Goal: Task Accomplishment & Management: Use online tool/utility

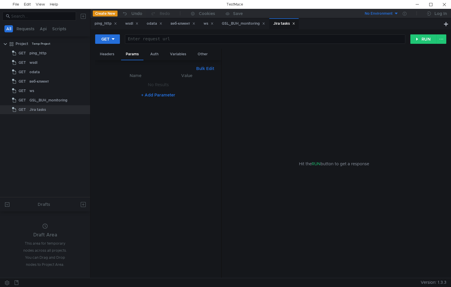
click at [162, 93] on button "+ Add Parameter" at bounding box center [158, 95] width 39 height 7
drag, startPoint x: 130, startPoint y: 83, endPoint x: 134, endPoint y: 92, distance: 9.6
click at [134, 92] on td "ההההההההההההההההההההההההההההההההההההההההההההההההההההההההההההההההההההההההההההההה…" at bounding box center [137, 86] width 49 height 14
click at [137, 85] on div at bounding box center [138, 91] width 46 height 14
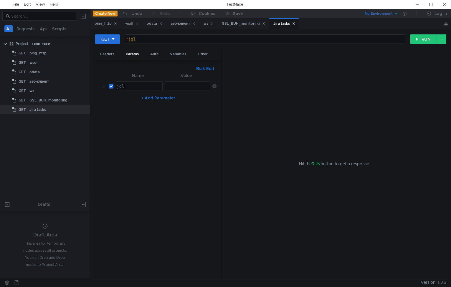
type textarea "jql"
click at [171, 124] on nz-table "Name Value jql jql הההההההההההההההההההההההההההההההההההההההההההההההההההההההההההה…" at bounding box center [158, 173] width 117 height 202
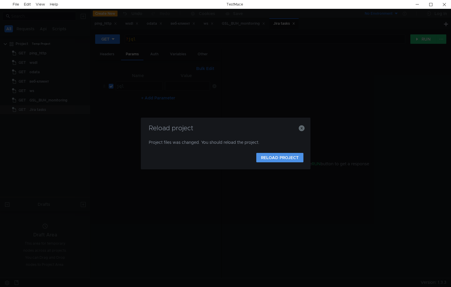
click at [287, 157] on button "RELOAD PROJECT" at bounding box center [279, 157] width 47 height 9
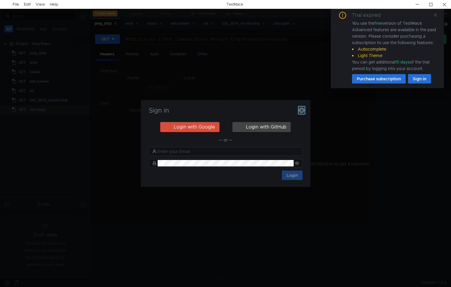
click at [303, 110] on icon "button" at bounding box center [302, 110] width 6 height 6
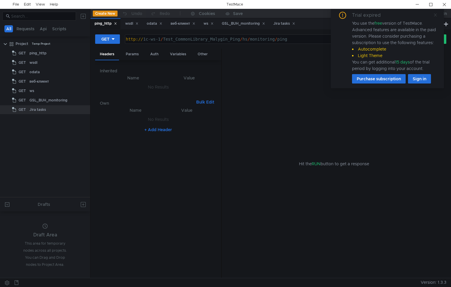
click at [437, 15] on icon at bounding box center [435, 15] width 4 height 4
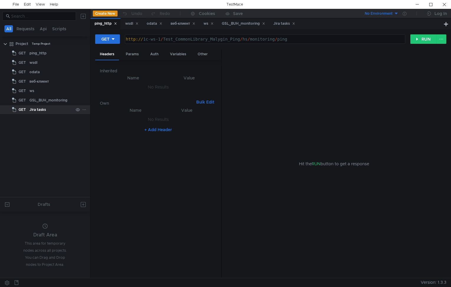
click at [41, 110] on div "Jira tasks" at bounding box center [37, 109] width 16 height 9
click at [173, 55] on div "Variables" at bounding box center [178, 54] width 26 height 11
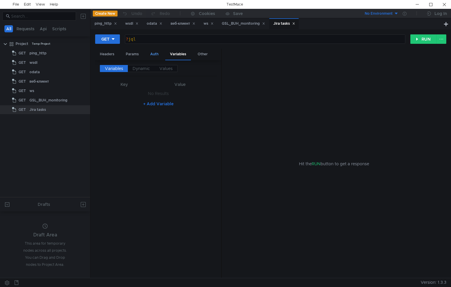
click at [153, 53] on div "Auth" at bounding box center [154, 54] width 18 height 11
click at [175, 53] on div "Variables" at bounding box center [178, 54] width 26 height 11
click at [131, 54] on div "Params" at bounding box center [132, 54] width 22 height 11
click at [178, 87] on div at bounding box center [187, 91] width 45 height 14
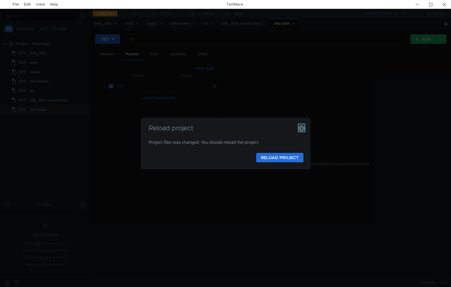
click at [303, 129] on icon "button" at bounding box center [302, 128] width 6 height 6
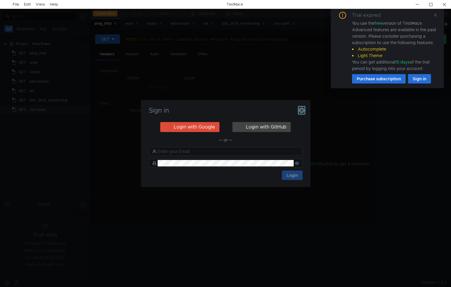
click at [302, 110] on icon "button" at bounding box center [302, 110] width 6 height 6
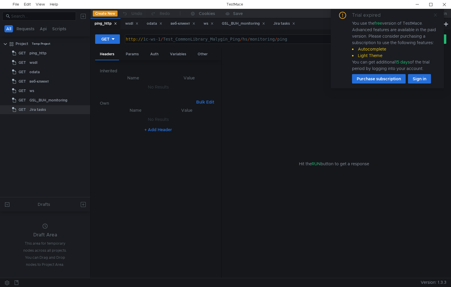
click at [435, 16] on icon at bounding box center [435, 15] width 3 height 3
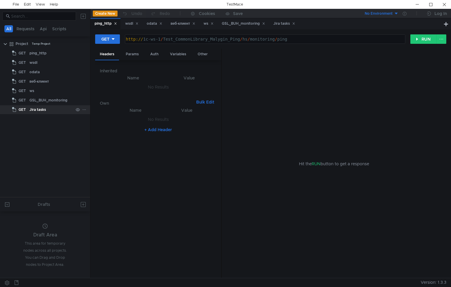
click at [42, 108] on div "Jira tasks" at bounding box center [37, 109] width 16 height 9
click at [115, 23] on icon at bounding box center [115, 24] width 2 height 2
click at [129, 54] on div "Params" at bounding box center [132, 54] width 22 height 11
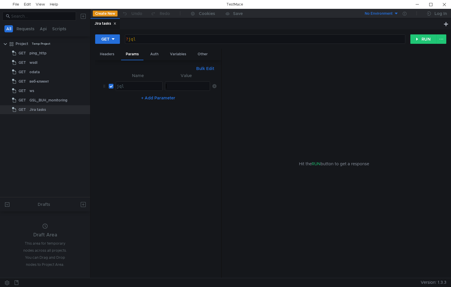
click at [178, 85] on div at bounding box center [187, 91] width 45 height 14
paste textarea "project in (IASRFS, IASMON, IASSTM, IASSTMG, IASOPR, IASORG, IASPAY, IASCP, IAS…"
type textarea "project in (IASRFS, IASMON, IASSTM, IASSTMG, IASOPR, IASORG, IASPAY, IASCP, IAS…"
click at [106, 57] on div "Headers" at bounding box center [107, 54] width 24 height 11
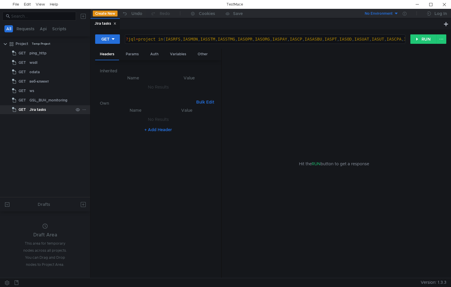
click at [52, 111] on div "Jira tasks" at bounding box center [51, 109] width 44 height 9
type textarea "?jql=project in (IASRFS, IASMON, IASSTM, IASSTMG, IASOPR, IASORG, IASPAY, IASCP…"
click at [199, 35] on div "? jql = project in ( IASRFS , IASMON , IASSTM , IASSTMG , IASOPR , IASORG , IAS…" at bounding box center [265, 39] width 280 height 9
click at [180, 37] on div "? jql = project in ( IASRFS , IASMON , IASSTM , IASSTMG , IASOPR , IASORG , IAS…" at bounding box center [265, 39] width 280 height 9
drag, startPoint x: 157, startPoint y: 40, endPoint x: 68, endPoint y: 39, distance: 88.9
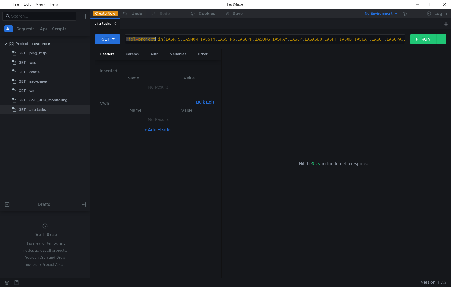
click at [68, 39] on as-split "All Requests Api Scripts Project Temp Project GET ping_http GET wsdl GET odata …" at bounding box center [225, 143] width 451 height 269
click at [141, 37] on div "? jql = project in ( IASRFS , IASMON , IASSTM , IASSTMG , IASOPR , IASORG , IAS…" at bounding box center [265, 39] width 280 height 9
click at [126, 38] on div "? jql = project in ( IASRFS , IASMON , IASSTM , IASSTMG , IASOPR , IASORG , IAS…" at bounding box center [376, 44] width 502 height 14
click at [127, 39] on div "? jql = project in ( IASRFS , IASMON , IASSTM , IASSTMG , IASOPR , IASORG , IAS…" at bounding box center [376, 44] width 502 height 14
click at [50, 99] on div "GSL_BUH_monitoring" at bounding box center [48, 100] width 38 height 9
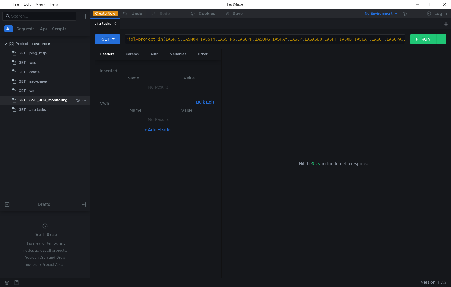
click at [53, 101] on div "GSL_BUH_monitoring" at bounding box center [48, 100] width 38 height 9
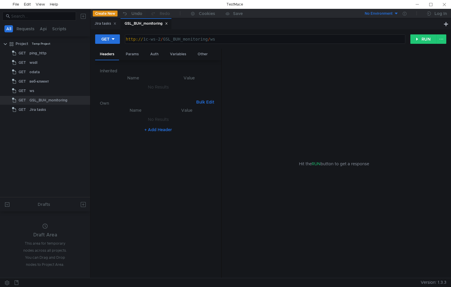
click at [47, 139] on tree-viewport "Project Temp Project GET ping_http GET wsdl GET odata GET веб-клиент GET ws" at bounding box center [45, 118] width 90 height 158
type textarea "http://1c-ws-2/GSL_BUH_monitoring/ws"
drag, startPoint x: 160, startPoint y: 39, endPoint x: 150, endPoint y: 37, distance: 9.2
click at [150, 37] on div "http:// 1c-ws-2 / GSL_BUH_monitoring / ws" at bounding box center [265, 44] width 280 height 14
click at [43, 110] on div "Jira tasks" at bounding box center [37, 109] width 16 height 9
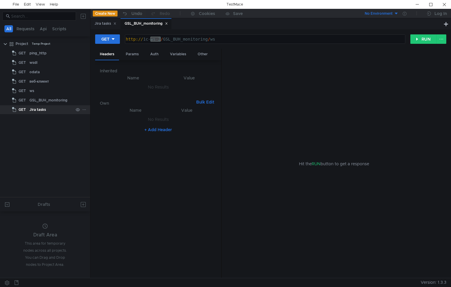
click at [43, 110] on div "Jira tasks" at bounding box center [37, 109] width 16 height 9
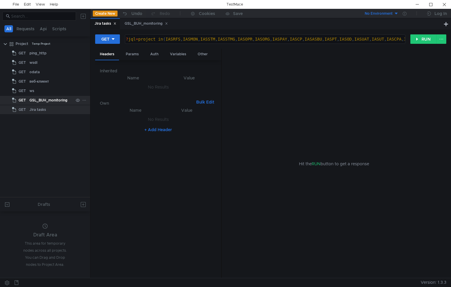
click at [44, 103] on div "GSL_BUH_monitoring" at bounding box center [48, 100] width 38 height 9
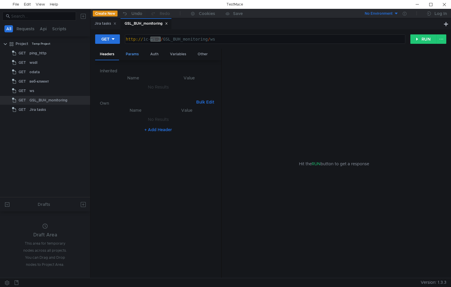
click at [129, 56] on div "Params" at bounding box center [132, 54] width 22 height 11
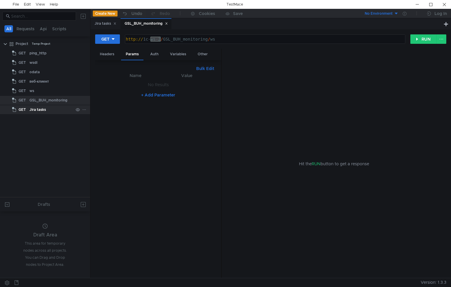
click at [35, 110] on div "Jira tasks" at bounding box center [37, 109] width 16 height 9
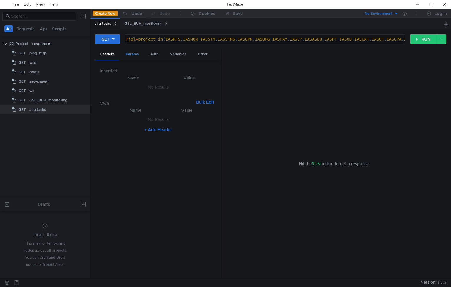
click at [131, 55] on div "Params" at bounding box center [132, 54] width 22 height 11
click at [110, 85] on input "checkbox" at bounding box center [111, 86] width 5 height 5
checkbox input "false"
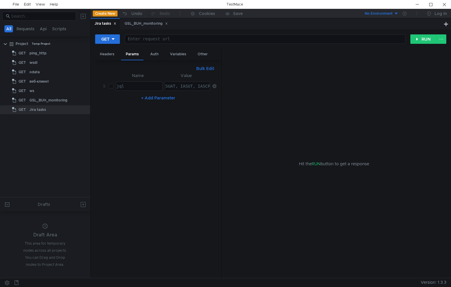
click at [148, 38] on div at bounding box center [265, 44] width 280 height 14
paste textarea "[DOMAIN_NAME]"
type textarea "[DOMAIN_NAME]"
click at [178, 40] on div "[DOMAIN_NAME]" at bounding box center [265, 44] width 280 height 14
click at [46, 99] on div "GSL_BUH_monitoring" at bounding box center [48, 100] width 38 height 9
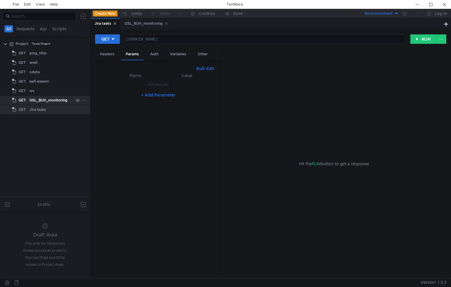
click at [46, 99] on div "GSL_BUH_monitoring" at bounding box center [48, 100] width 38 height 9
click at [165, 39] on div "http:// 1c-ws-2 / GSL_BUH_monitoring / ws" at bounding box center [265, 44] width 280 height 14
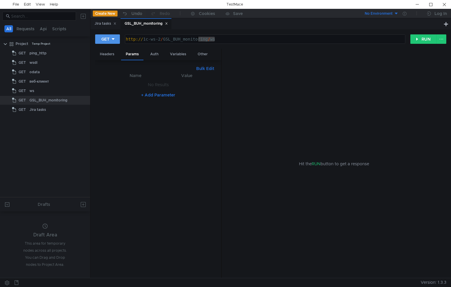
drag, startPoint x: 165, startPoint y: 38, endPoint x: 102, endPoint y: 36, distance: 63.3
click at [102, 36] on div "GET http://1c-ws-2/GSL_BUH_monitoring/ws http:// 1c-ws-2 / GSL_BUH_monitoring /…" at bounding box center [252, 39] width 315 height 10
click at [46, 107] on div "Jira tasks" at bounding box center [51, 109] width 44 height 9
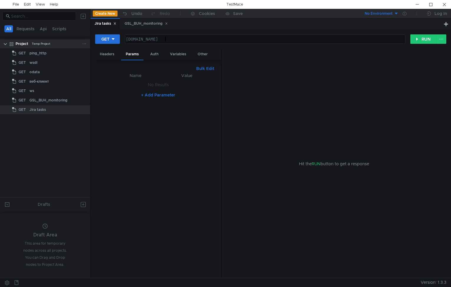
drag, startPoint x: 181, startPoint y: 39, endPoint x: 72, endPoint y: 41, distance: 109.0
click at [72, 41] on as-split "All Requests Api Scripts Project Temp Project GET ping_http GET wsdl GET odata …" at bounding box center [225, 143] width 451 height 269
paste textarea "http://1c-ws-2/GSL_BUH_monitoring/ws"
click at [46, 148] on tree-viewport "Project Temp Project GET ping_http GET wsdl GET odata GET веб-клиент GET ws" at bounding box center [45, 118] width 90 height 158
drag, startPoint x: 161, startPoint y: 38, endPoint x: 144, endPoint y: 39, distance: 17.1
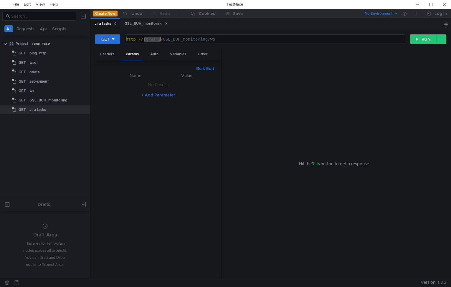
click at [144, 39] on div "http:// 1c-ws-2 / GSL_BUH_monitoring / ws" at bounding box center [265, 44] width 280 height 14
paste textarea "[DOMAIN_NAME]"
click at [155, 54] on div "Auth" at bounding box center [154, 54] width 18 height 11
click at [128, 57] on div "Params" at bounding box center [132, 54] width 22 height 11
drag, startPoint x: 185, startPoint y: 38, endPoint x: 291, endPoint y: 37, distance: 105.4
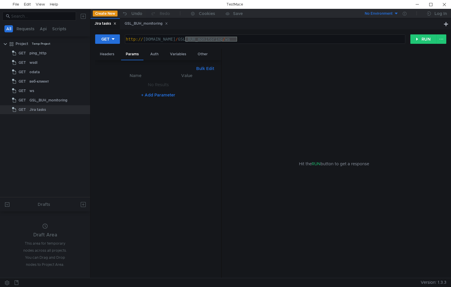
click at [291, 37] on div "http:// jira.tccenter.ru / GSL_BUH_monitoring / ws" at bounding box center [265, 44] width 280 height 14
click at [193, 37] on div "http:// jira.tccenter.ru /" at bounding box center [265, 44] width 280 height 14
paste textarea "/rest/api/2/search/jql"
type textarea "http://jira.tccenter.ru//rest/api/2/search/jql"
click at [174, 53] on div "Variables" at bounding box center [178, 54] width 26 height 11
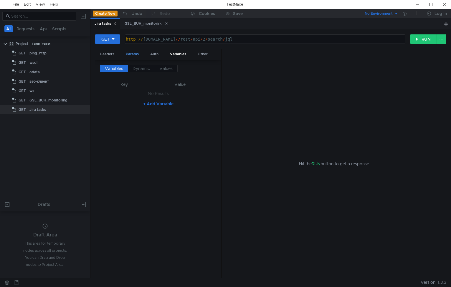
click at [130, 55] on div "Params" at bounding box center [132, 54] width 22 height 11
click at [157, 97] on button "+ Add Parameter" at bounding box center [158, 95] width 39 height 7
click at [126, 88] on div at bounding box center [138, 91] width 46 height 14
type textarea "jql"
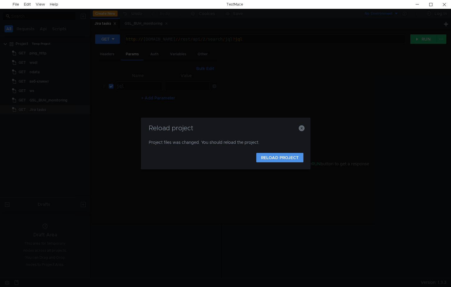
click at [284, 158] on button "RELOAD PROJECT" at bounding box center [279, 157] width 47 height 9
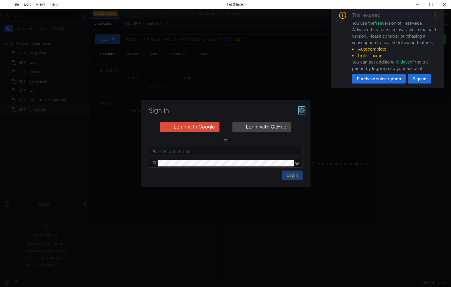
click at [299, 111] on icon "button" at bounding box center [302, 110] width 6 height 6
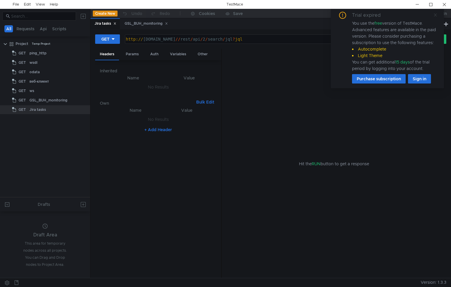
click at [436, 15] on icon at bounding box center [435, 15] width 4 height 4
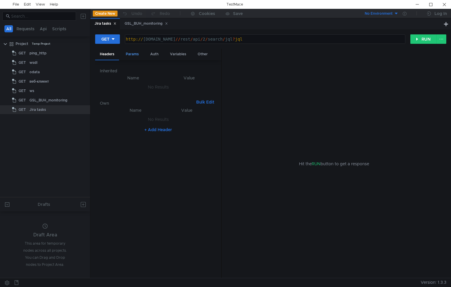
click at [131, 55] on div "Params" at bounding box center [132, 54] width 22 height 11
click at [174, 87] on div at bounding box center [187, 91] width 45 height 14
paste textarea "project in (IASRFS, [GEOGRAPHIC_DATA], IASSTM, IASSTMG, [GEOGRAPHIC_DATA], [GEO…"
type textarea "project in (IASRFS, [GEOGRAPHIC_DATA], IASSTM, IASSTMG, [GEOGRAPHIC_DATA], [GEO…"
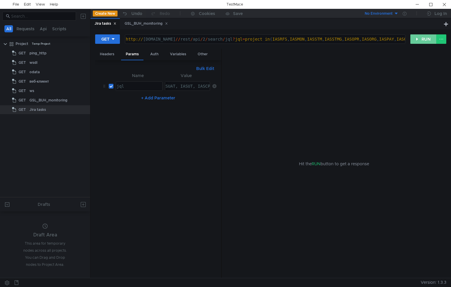
click at [423, 40] on button "RUN" at bounding box center [423, 38] width 26 height 9
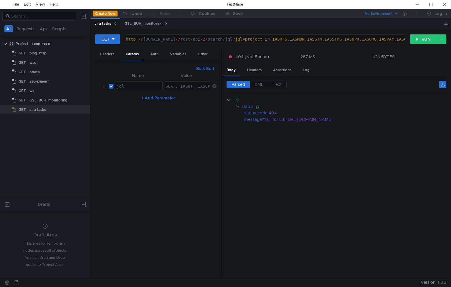
drag, startPoint x: 265, startPoint y: 274, endPoint x: 274, endPoint y: 273, distance: 9.3
click at [275, 274] on div "Parsed XML Text {} status {} status-code : 404 message : "null for uri: https:/…" at bounding box center [334, 177] width 224 height 202
type textarea "http://jira.tccenter.ru//rest/api/2/search/jql?jql=project in (IASRFS, IASMON, …"
click at [252, 38] on div "http:// jira.tccenter.ru // rest / api / 2 / search / jql ? jql = project in ( …" at bounding box center [433, 44] width 616 height 14
drag, startPoint x: 208, startPoint y: 85, endPoint x: 209, endPoint y: 92, distance: 6.5
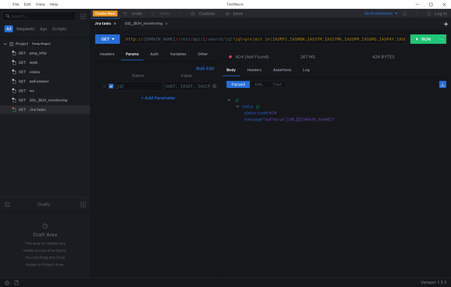
drag, startPoint x: 201, startPoint y: 85, endPoint x: 149, endPoint y: 77, distance: 53.1
click at [149, 77] on table "Name Value jql הההההההההההההההההההההההההההההההההההההההההההההההההההההההההההההההה…" at bounding box center [158, 82] width 117 height 21
click at [170, 87] on div "project in (IASRFS, IASMON, IASSTM, IASSTMG, IASOPR, IASORG, IASPAY, IASCP, IAS…" at bounding box center [187, 86] width 44 height 9
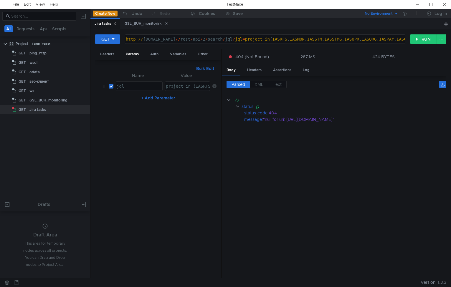
click at [165, 86] on div "project in (IASRFS, IASMON, IASSTM, IASSTMG, IASOPR, IASORG, IASPAY, IASCP, IAS…" at bounding box center [411, 91] width 492 height 14
type textarea ""project in (IASRFS, IASMON, IASSTM, IASSTMG, [GEOGRAPHIC_DATA], [GEOGRAPHIC_DA…"
click at [421, 41] on button "RUN" at bounding box center [423, 38] width 26 height 9
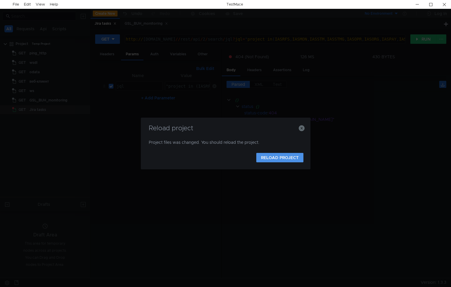
click at [280, 157] on button "RELOAD PROJECT" at bounding box center [279, 157] width 47 height 9
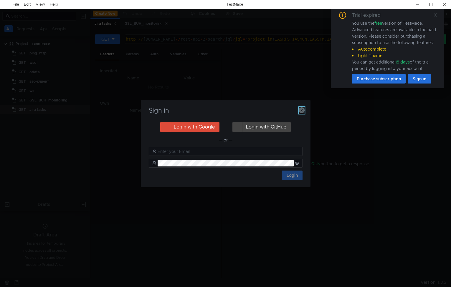
click at [301, 107] on button "button" at bounding box center [302, 110] width 6 height 7
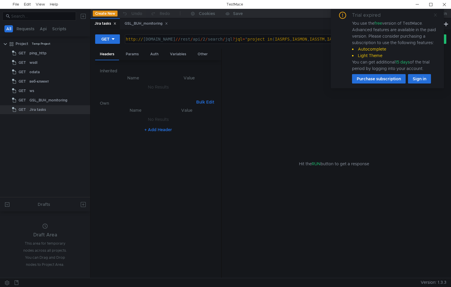
click at [434, 14] on icon at bounding box center [435, 15] width 4 height 4
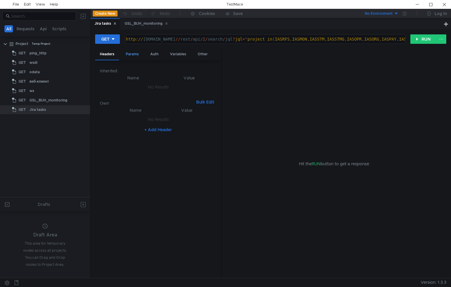
click at [127, 52] on div "Params" at bounding box center [132, 54] width 22 height 11
click at [181, 85] on div ""project in (IASRFS, IASMON, IASSTM, IASSTMG, [GEOGRAPHIC_DATA], [GEOGRAPHIC_DA…" at bounding box center [412, 91] width 495 height 14
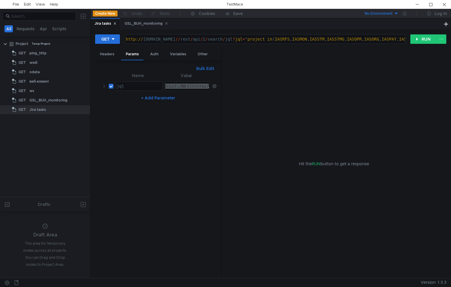
drag, startPoint x: 213, startPoint y: 85, endPoint x: 183, endPoint y: 86, distance: 30.6
click at [183, 86] on tr "jql ההההההההההההההההההההההההההההההההההההההההההההההההההההההההההההההההההההההההההה…" at bounding box center [158, 86] width 117 height 14
click at [183, 86] on div ""project in (IASRFS, IASMON, IASSTM, IASSTMG, IASOPR, IASORG, IASPAY, IASCP, IA…" at bounding box center [187, 86] width 44 height 9
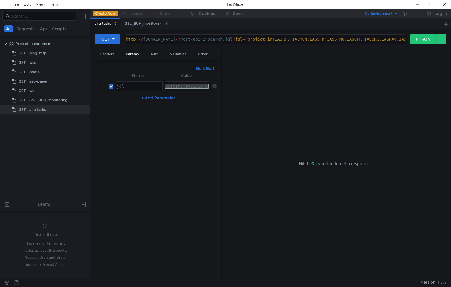
paste textarea "="
click at [197, 85] on div ""project =" at bounding box center [187, 91] width 45 height 14
click at [191, 87] on div ""project in (IASRFS, IASMON, IASSTM, IASSTMG, IASOPR, IASORG, IASPAY, IASCP, IA…" at bounding box center [412, 91] width 495 height 14
drag, startPoint x: 198, startPoint y: 87, endPoint x: 132, endPoint y: 84, distance: 66.0
click at [132, 84] on tr "jql ההההההההההההההההההההההההההההההההההההההההההההההההההההההההההההההההההההההההההה…" at bounding box center [158, 86] width 117 height 14
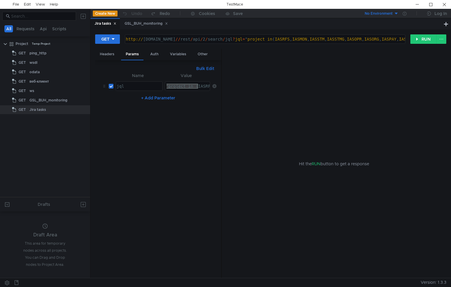
paste textarea "="
drag, startPoint x: 167, startPoint y: 86, endPoint x: 148, endPoint y: 84, distance: 19.9
click at [148, 84] on tr "jql ההההההההההההההההההההההההההההההההההההההההההההההההההההההההההההההההההההההההההה…" at bounding box center [158, 86] width 117 height 14
click at [205, 87] on div "project =IASRFS, IASMON, IASSTM, IASSTMG, IASOPR, IASORG, IASPAY, IASCP, IASASB…" at bounding box center [407, 91] width 485 height 14
click at [188, 86] on div "project =IASRFS, IASMON, IASSTM, IASSTMG, IASOPR, IASORG, IASPAY, IASCP, IASASB…" at bounding box center [407, 91] width 485 height 14
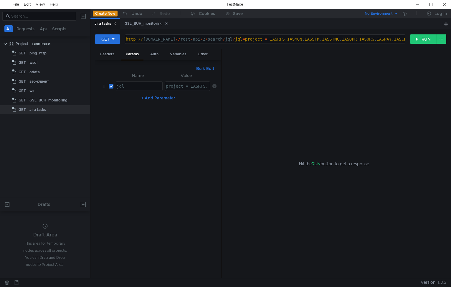
scroll to position [0, 2]
drag, startPoint x: 190, startPoint y: 87, endPoint x: 207, endPoint y: 86, distance: 16.8
click at [228, 87] on as-split "Headers Params Auth Variables Other Bulk Edit XXXXXXXXXXXXXXXXXXXXXXXXXXXXXXXXX…" at bounding box center [270, 164] width 351 height 230
click at [203, 85] on div "project = IASRFS, IASMON, IASSTM, IASSTMG, IASOPR, IASORG, IASPAY, IASCP, IASAS…" at bounding box center [187, 86] width 44 height 9
drag, startPoint x: 170, startPoint y: 86, endPoint x: 211, endPoint y: 88, distance: 40.7
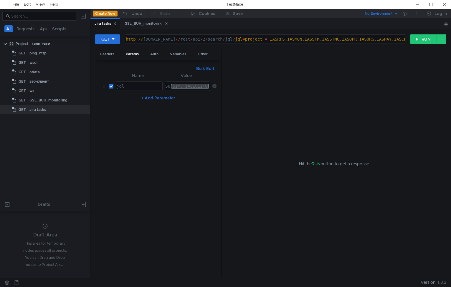
click at [218, 88] on div "Bulk Edit XXXXXXXXXXXXXXXXXXXXXXXXXXXXXXXXXXXXXXXXXXXXXXXXXXXXXXXXXXXXXXXXXXXXX…" at bounding box center [158, 169] width 126 height 218
drag, startPoint x: 180, startPoint y: 86, endPoint x: 251, endPoint y: 87, distance: 70.1
click at [251, 86] on as-split "Headers Params Auth Variables Other Bulk Edit XXXXXXXXXXXXXXXXXXXXXXXXXXXXXXXXX…" at bounding box center [270, 164] width 351 height 230
drag, startPoint x: 191, startPoint y: 87, endPoint x: 264, endPoint y: 89, distance: 73.3
click at [264, 89] on as-split "Headers Params Auth Variables Other Bulk Edit XXXXXXXXXXXXXXXXXXXXXXXXXXXXXXXXX…" at bounding box center [270, 164] width 351 height 230
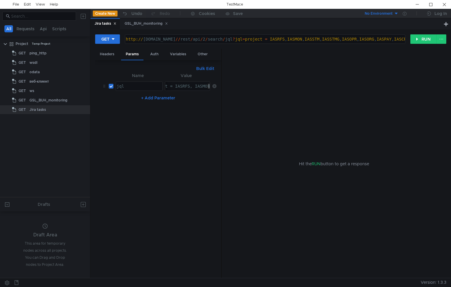
drag, startPoint x: 191, startPoint y: 86, endPoint x: 208, endPoint y: 88, distance: 18.0
click at [213, 88] on tr "jql ההההההההההההההההההההההההההההההההההההההההההההההההההההההההההההההההההההההההההה…" at bounding box center [158, 86] width 117 height 14
click at [180, 87] on div "project = IASRFS, IASMON, IASSTM, IASSTMG, IASOPR, IASORG, IASPAY, IASCP, IASAS…" at bounding box center [238, 91] width 366 height 14
drag, startPoint x: 182, startPoint y: 86, endPoint x: 259, endPoint y: 87, distance: 77.2
click at [259, 87] on as-split "Headers Params Auth Variables Other Bulk Edit XXXXXXXXXXXXXXXXXXXXXXXXXXXXXXXXX…" at bounding box center [270, 164] width 351 height 230
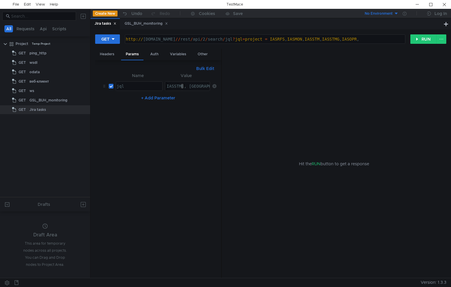
drag, startPoint x: 187, startPoint y: 86, endPoint x: 251, endPoint y: 88, distance: 64.8
click at [252, 88] on as-split "Headers Params Auth Variables Other Bulk Edit XXXXXXXXXXXXXXXXXXXXXXXXXXXXXXXXX…" at bounding box center [270, 164] width 351 height 230
drag, startPoint x: 177, startPoint y: 86, endPoint x: 240, endPoint y: 87, distance: 63.0
click at [240, 87] on as-split "Headers Params Auth Variables Other Bulk Edit XXXXXXXXXXXXXXXXXXXXXXXXXXXXXXXXX…" at bounding box center [270, 164] width 351 height 230
drag, startPoint x: 186, startPoint y: 86, endPoint x: 168, endPoint y: 87, distance: 18.6
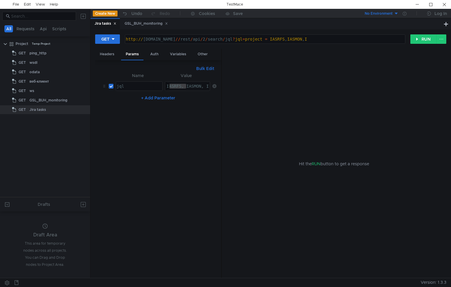
click at [168, 87] on div "project = IASRFS, IASMON, I" at bounding box center [174, 91] width 69 height 14
drag, startPoint x: 203, startPoint y: 86, endPoint x: 329, endPoint y: 91, distance: 126.1
click at [329, 91] on as-split "Headers Params Auth Variables Other Bulk Edit XXXXXXXXXXXXXXXXXXXXXXXXXXXXXXXXX…" at bounding box center [270, 164] width 351 height 230
type textarea "project = IASMON"
click at [421, 40] on button "RUN" at bounding box center [423, 38] width 26 height 9
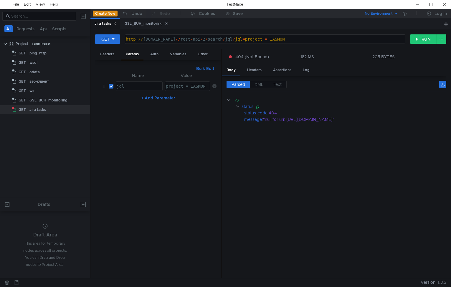
type textarea "http://jira.tccenter.ru//rest/api/2/search/jql?jql=project = IASMON"
click at [135, 36] on body "File Edit View Help TestMace All Requests Api Scripts Project Temp Project GET …" at bounding box center [225, 143] width 451 height 287
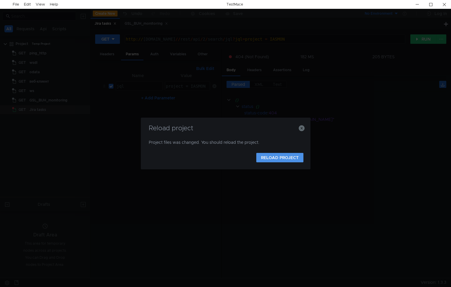
click at [276, 161] on button "RELOAD PROJECT" at bounding box center [279, 157] width 47 height 9
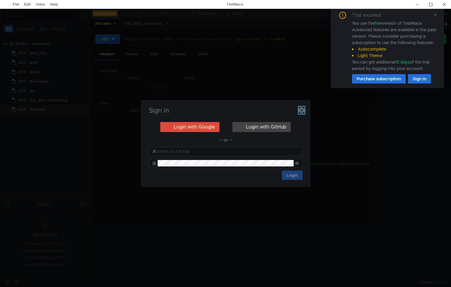
click at [303, 112] on icon "button" at bounding box center [302, 110] width 6 height 6
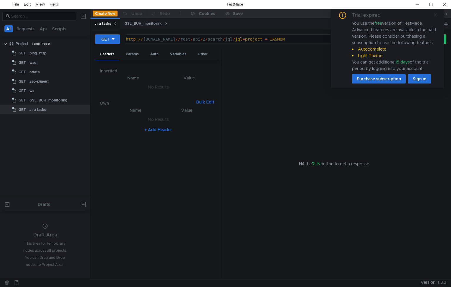
click at [436, 15] on icon at bounding box center [435, 15] width 4 height 4
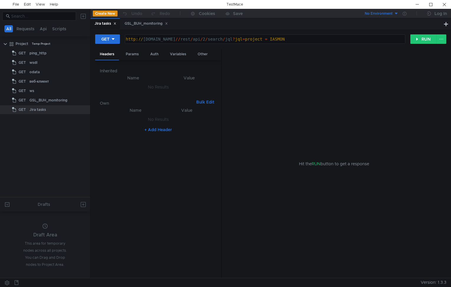
click at [138, 38] on div "http:// jira.tccenter.ru // rest / api / 2 / search / jql ? jql = project = IAS…" at bounding box center [265, 44] width 280 height 14
click at [137, 39] on div "http:// jira.tccenter.ru // rest / api / 2 / search / jql ? jql = project = IAS…" at bounding box center [265, 44] width 280 height 14
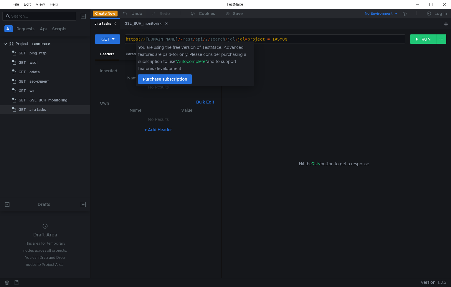
type textarea "[URL][DOMAIN_NAME] = IASMON"
click at [278, 75] on div "Hit the RUN button to get a response" at bounding box center [334, 164] width 210 height 230
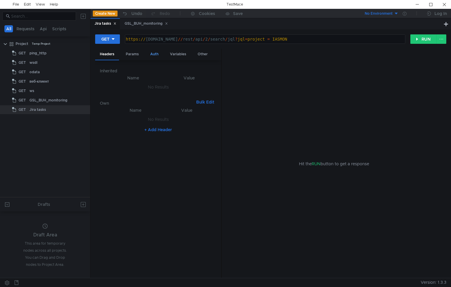
click at [155, 54] on div "Auth" at bounding box center [154, 54] width 18 height 11
click at [135, 57] on div "Params" at bounding box center [132, 54] width 22 height 11
click at [192, 87] on div "project" at bounding box center [187, 91] width 45 height 14
click at [198, 87] on div "project" at bounding box center [187, 91] width 45 height 14
drag, startPoint x: 197, startPoint y: 87, endPoint x: 226, endPoint y: 89, distance: 28.9
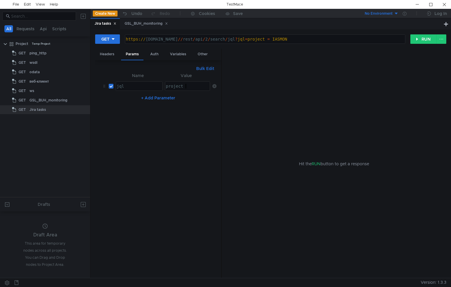
click at [226, 89] on as-split "Headers Params Auth Variables Other Bulk Edit XXXXXXXXXXXXXXXXXXXXXXXXXXXXXXXXX…" at bounding box center [270, 164] width 351 height 230
click at [195, 91] on div "project project ההההההההההההההההההההההההההההההההההההההההההההההההההההההההההההההה…" at bounding box center [187, 86] width 45 height 9
click at [193, 87] on div "project" at bounding box center [187, 91] width 45 height 14
type textarea "project = IASMON"
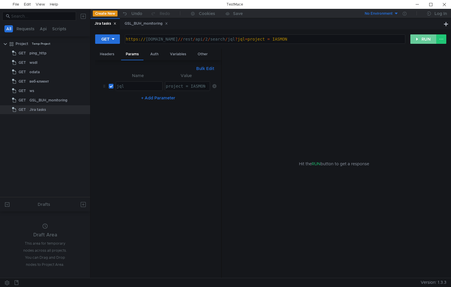
click at [422, 42] on button "RUN" at bounding box center [423, 38] width 26 height 9
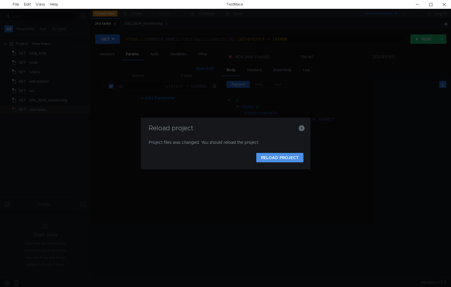
click at [282, 156] on button "RELOAD PROJECT" at bounding box center [279, 157] width 47 height 9
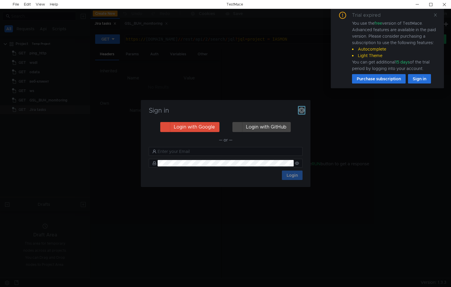
click at [303, 110] on icon "button" at bounding box center [302, 110] width 6 height 6
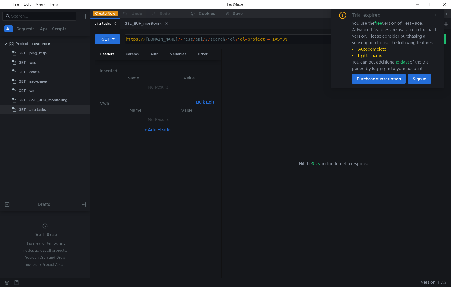
click at [435, 15] on icon at bounding box center [435, 15] width 4 height 4
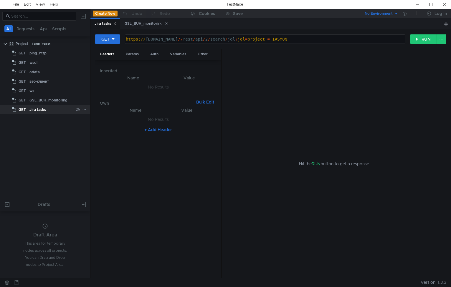
click at [41, 110] on div "Jira tasks" at bounding box center [37, 109] width 16 height 9
type textarea "[URL][DOMAIN_NAME] = IASMON"
drag, startPoint x: 312, startPoint y: 39, endPoint x: 69, endPoint y: 37, distance: 242.9
click at [69, 37] on as-split "All Requests Api Scripts Project Temp Project GET ping_http GET wsdl GET odata …" at bounding box center [225, 143] width 451 height 269
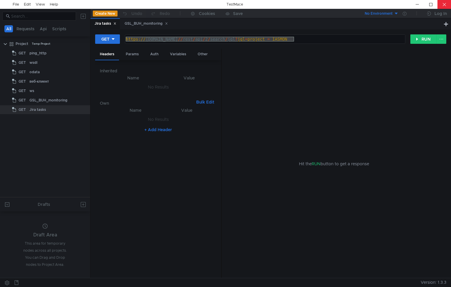
click at [445, 3] on div at bounding box center [444, 4] width 14 height 9
